Goal: Navigation & Orientation: Find specific page/section

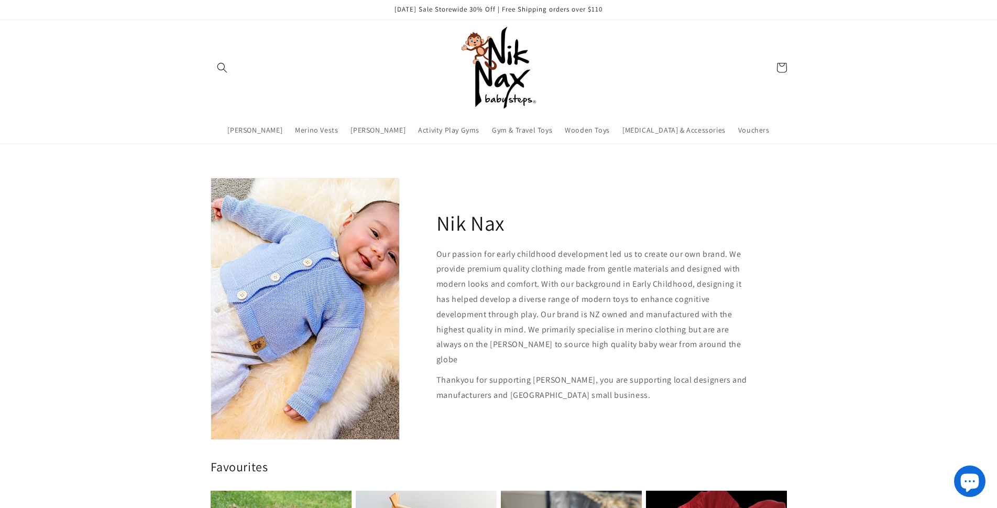
click at [470, 54] on img at bounding box center [499, 68] width 84 height 84
click at [785, 65] on icon at bounding box center [781, 67] width 23 height 23
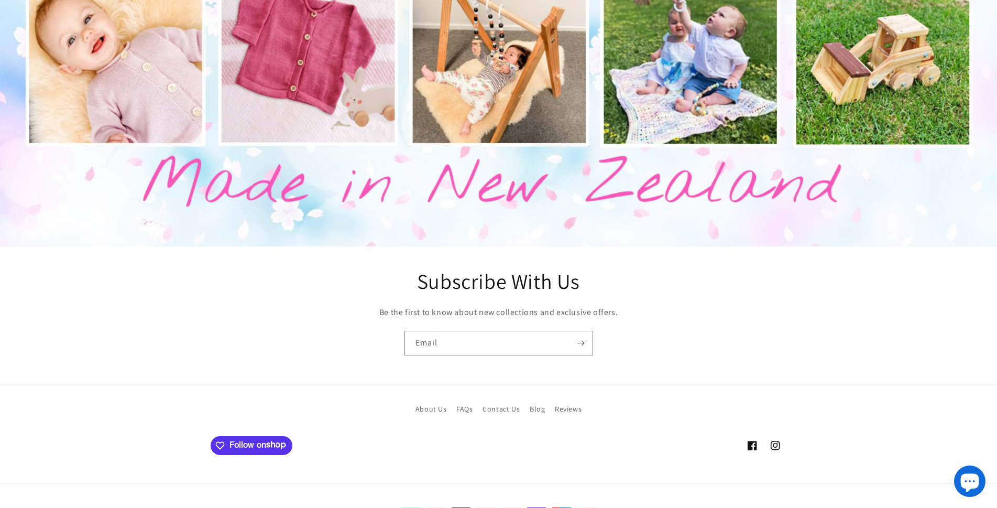
scroll to position [1287, 0]
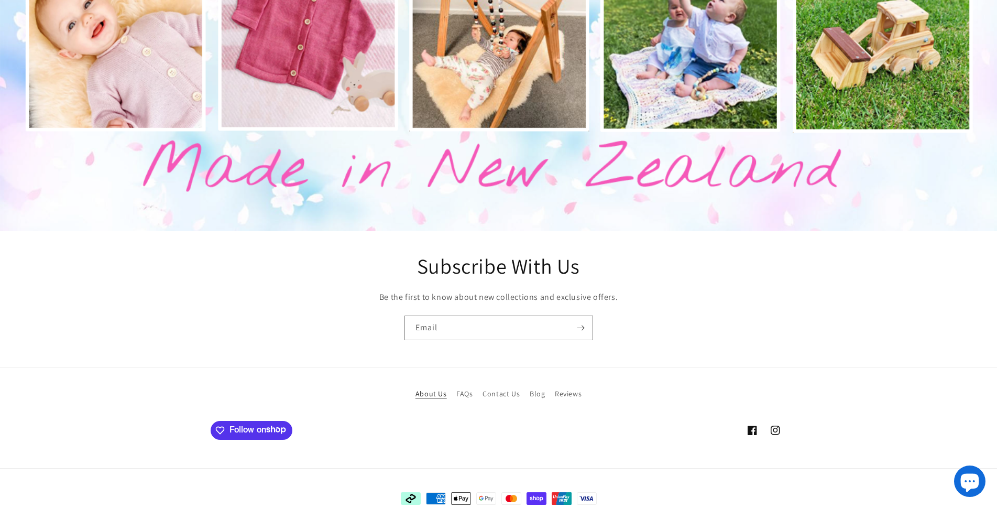
click at [435, 387] on link "About Us" at bounding box center [430, 395] width 31 height 16
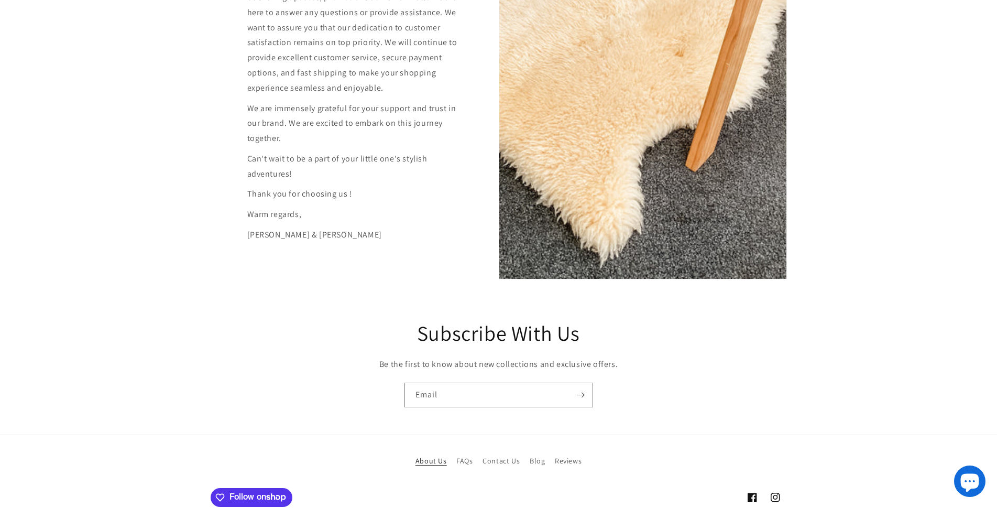
scroll to position [591, 0]
